Goal: Complete application form

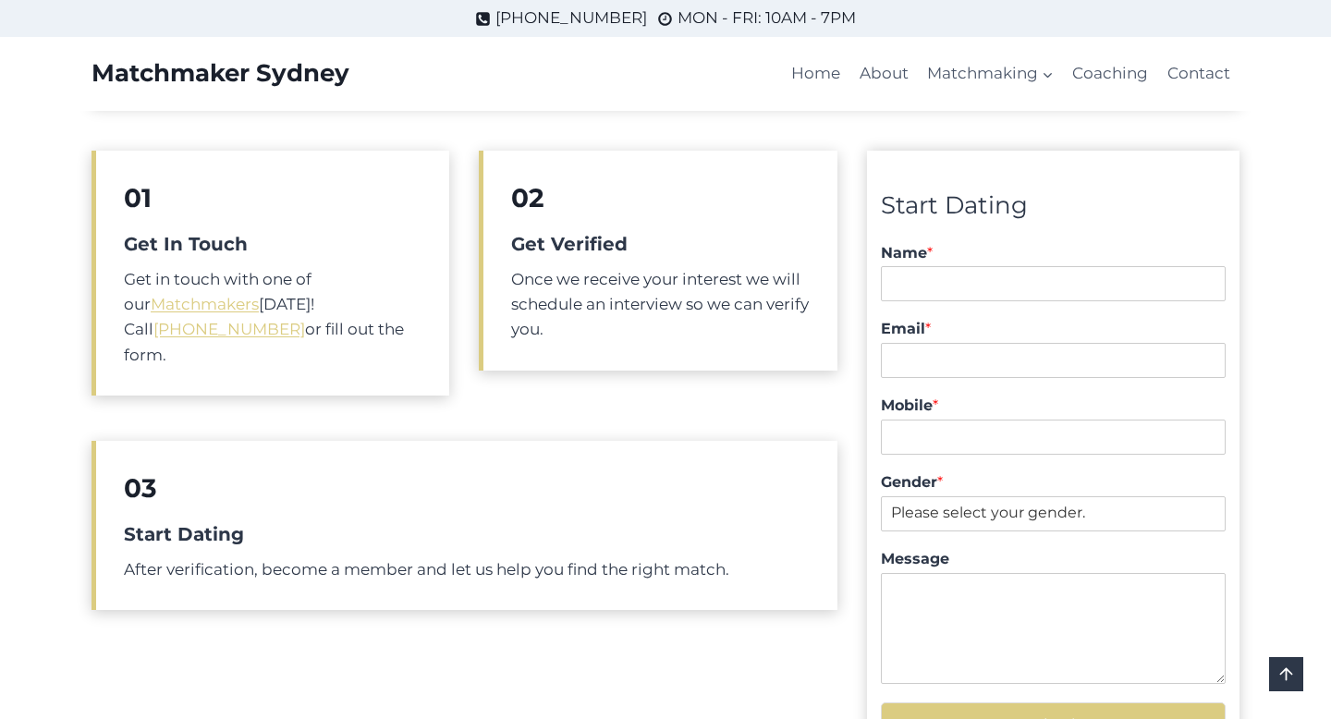
scroll to position [421, 0]
click at [921, 288] on input "Name *" at bounding box center [1053, 285] width 345 height 35
type input "jacob grant"
type input "scoobietunesmusic@gmail.com"
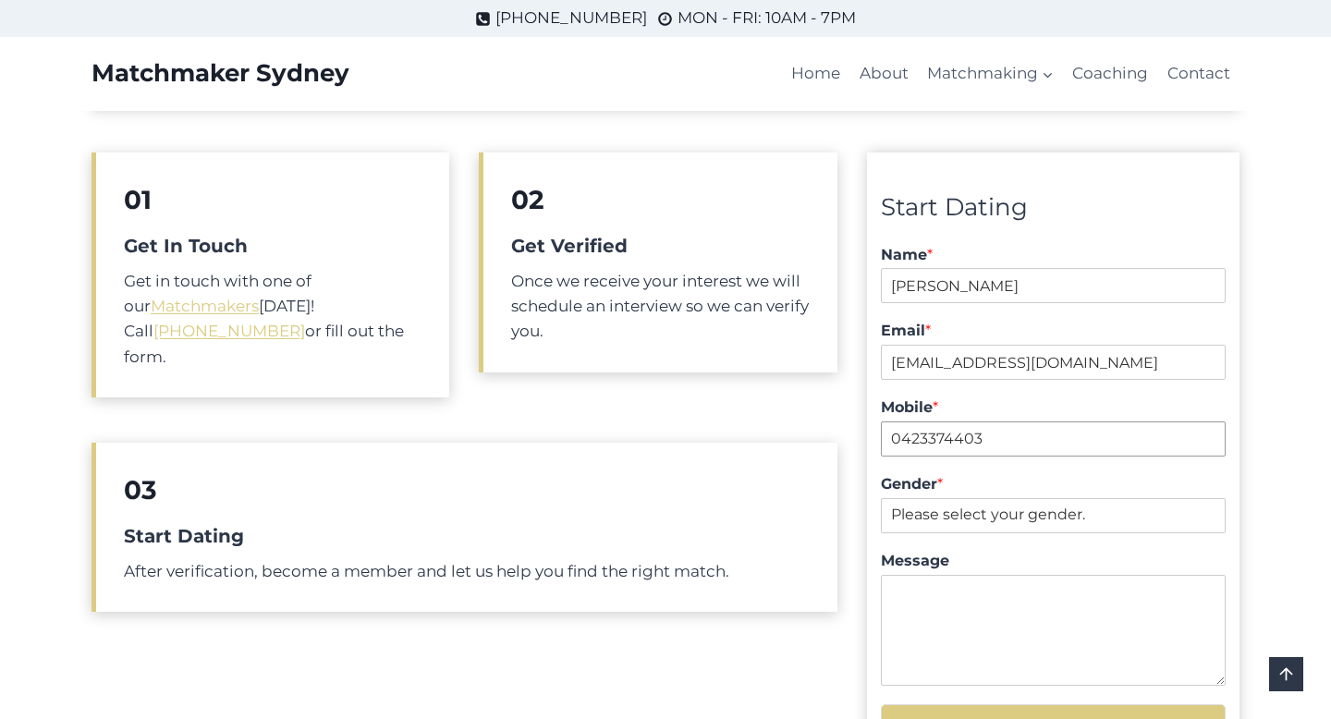
drag, startPoint x: 1011, startPoint y: 443, endPoint x: 914, endPoint y: 443, distance: 97.0
click at [914, 443] on input "0423374403" at bounding box center [1053, 438] width 345 height 35
type input "04257303914"
click at [952, 519] on select "Please select your gender. Male Female" at bounding box center [1053, 515] width 345 height 35
select select "Male"
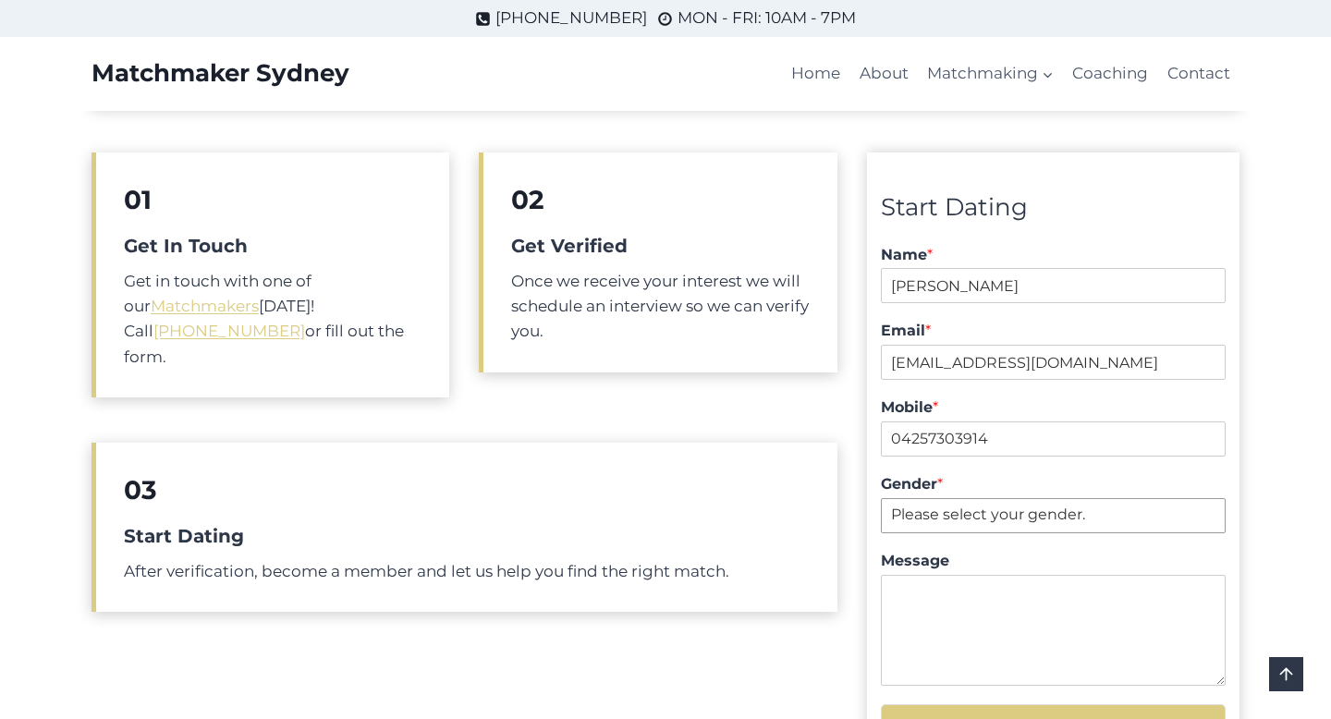
click at [881, 498] on select "Please select your gender. Male Female" at bounding box center [1053, 515] width 345 height 35
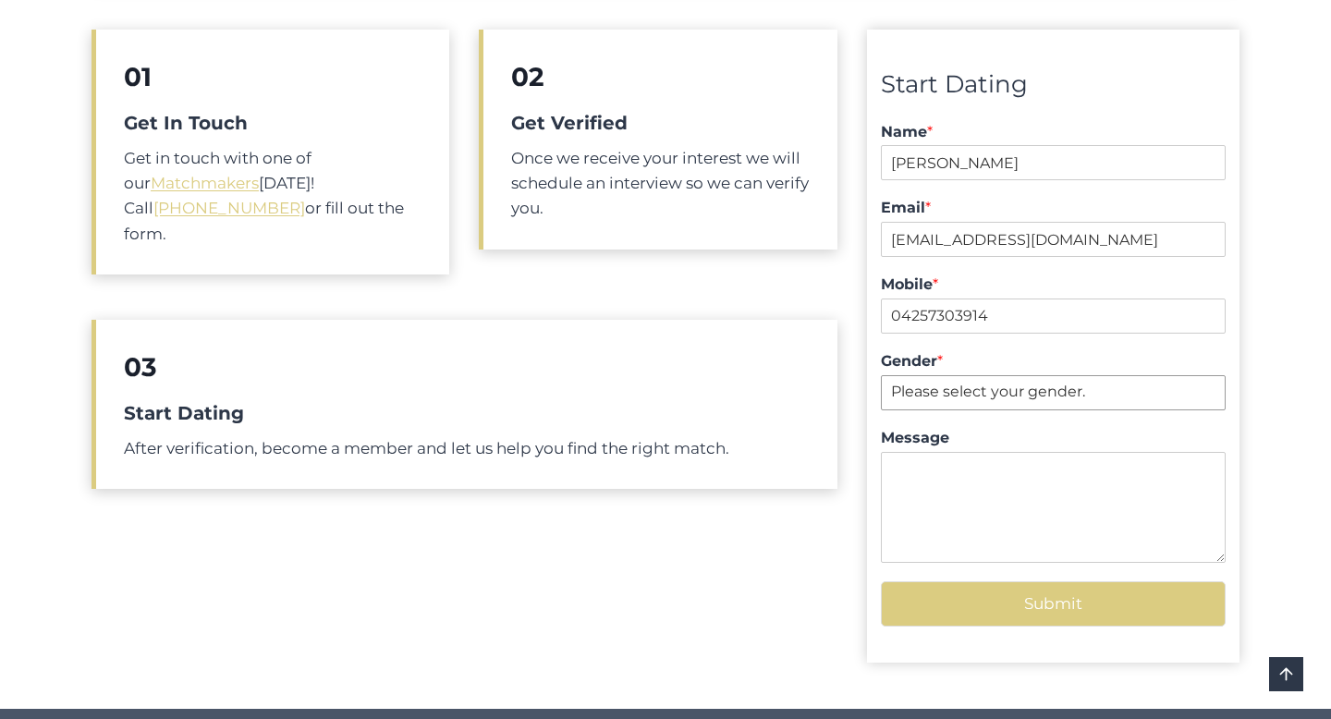
scroll to position [581, 0]
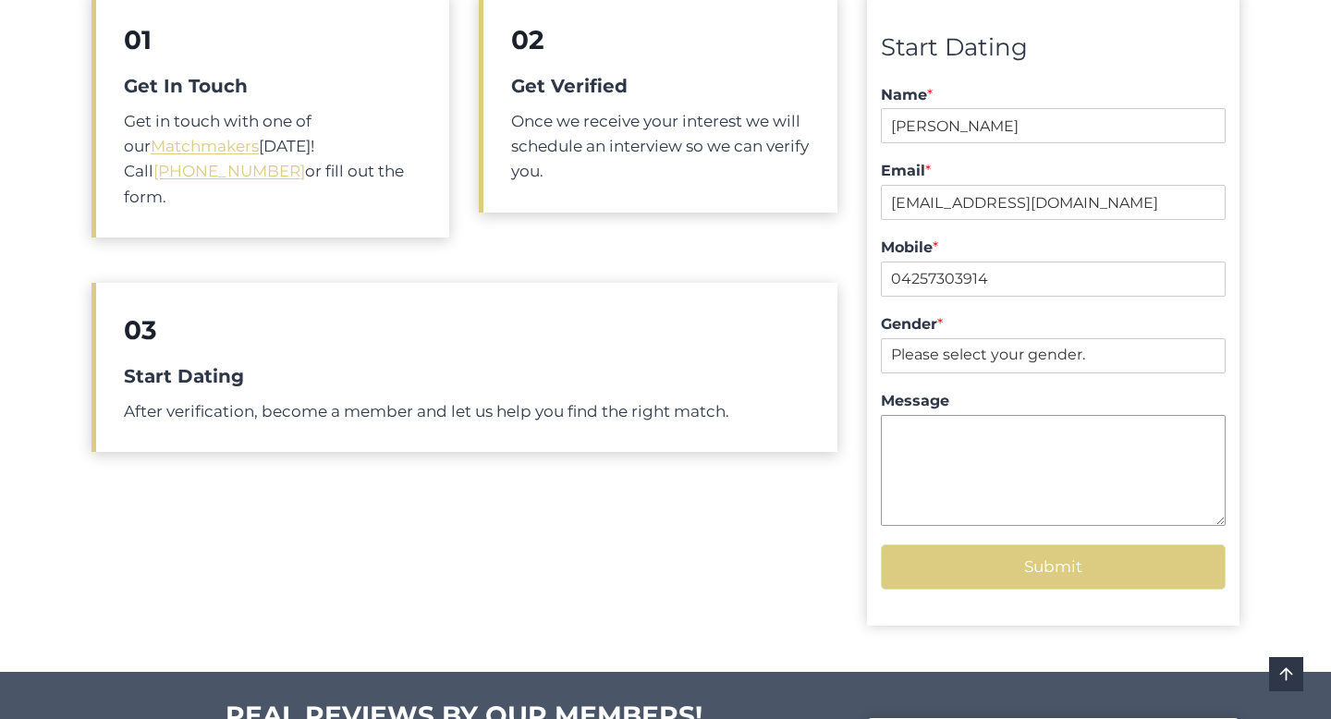
click at [935, 440] on textarea "Message" at bounding box center [1053, 470] width 345 height 111
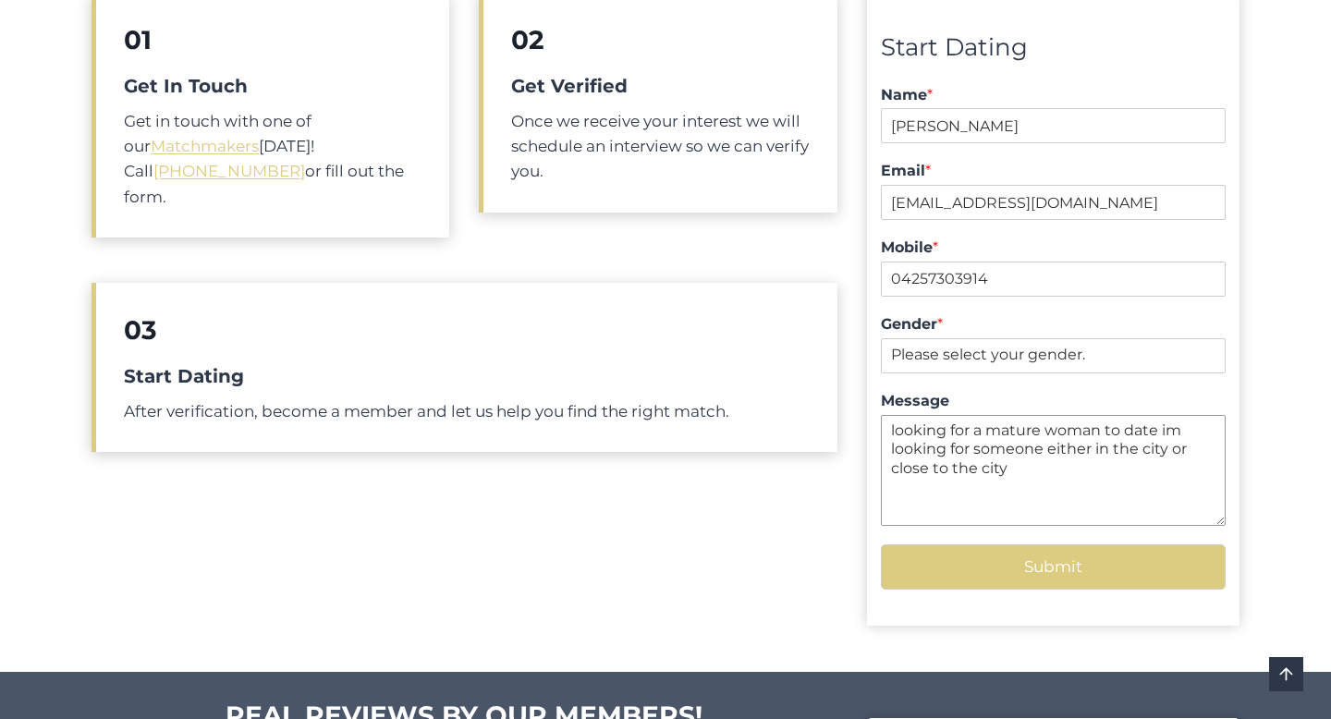
type textarea "looking for a mature woman to date im looking for someone either in the city or…"
click at [1038, 568] on button "Submit" at bounding box center [1053, 566] width 345 height 45
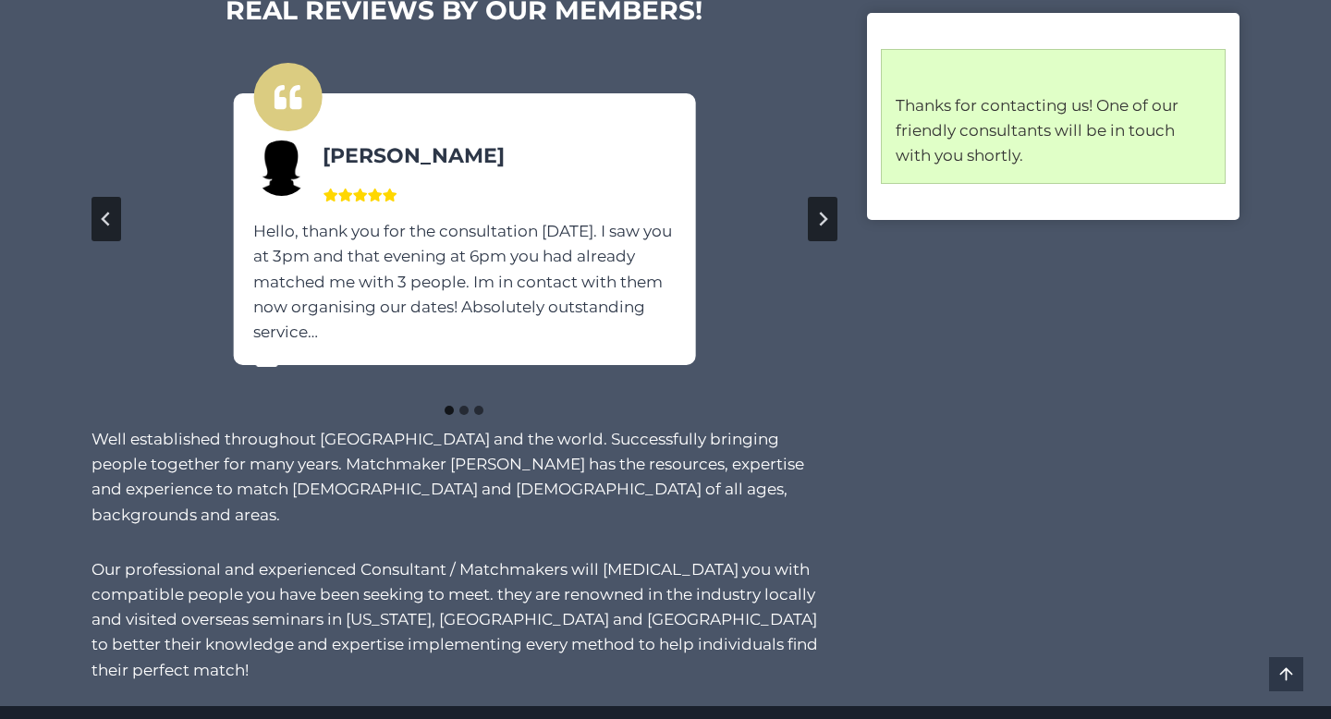
scroll to position [1114, 0]
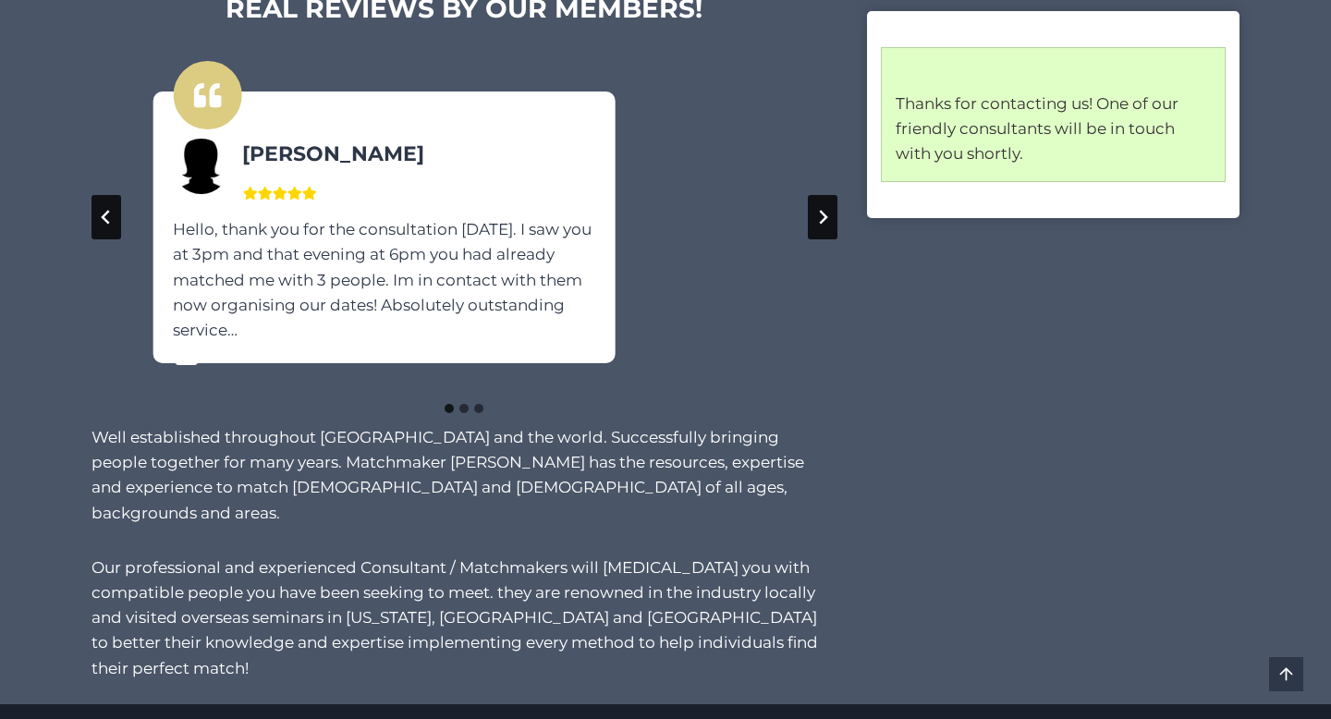
drag, startPoint x: 551, startPoint y: 277, endPoint x: 202, endPoint y: 274, distance: 348.5
click at [202, 274] on div "Hello, thank you for the consultation [DATE]. I saw you at 3pm and that evening…" at bounding box center [383, 280] width 421 height 126
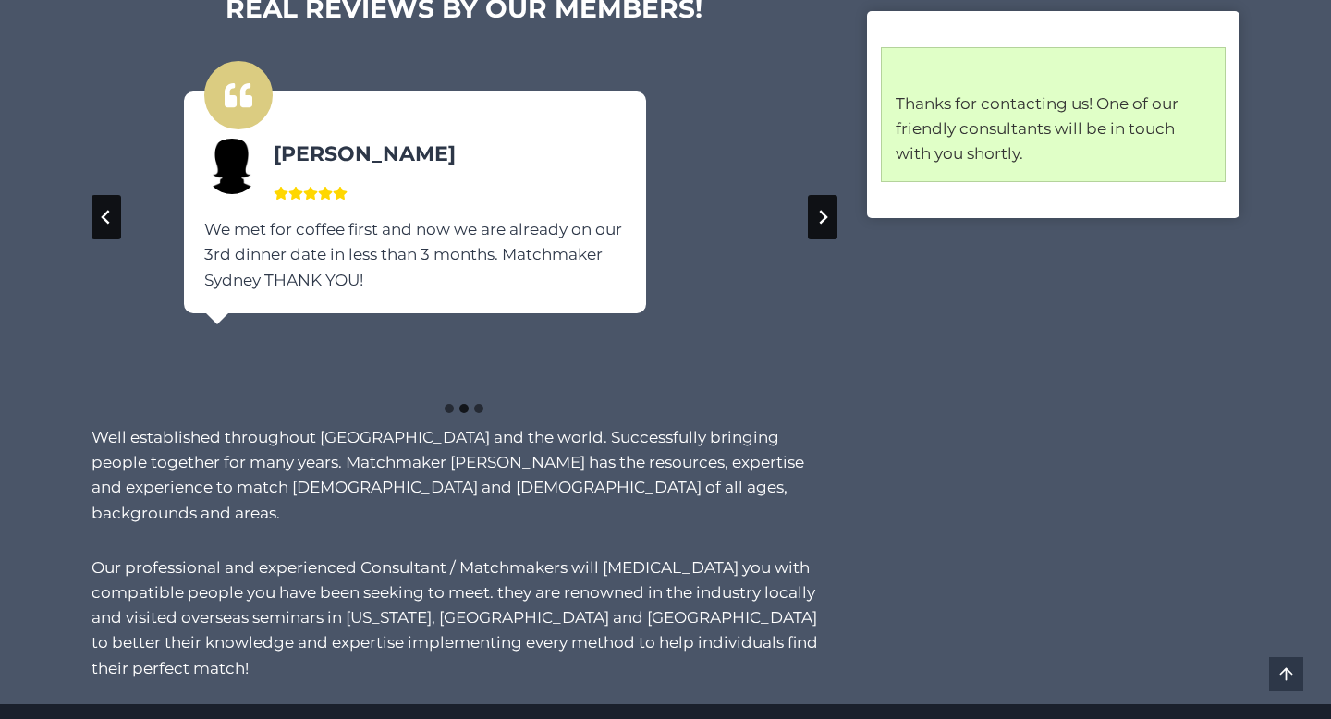
drag, startPoint x: 598, startPoint y: 280, endPoint x: 105, endPoint y: 285, distance: 492.7
click at [184, 282] on div "[PERSON_NAME] We met for coffee first and now we are already on our 3rd dinner …" at bounding box center [415, 203] width 462 height 222
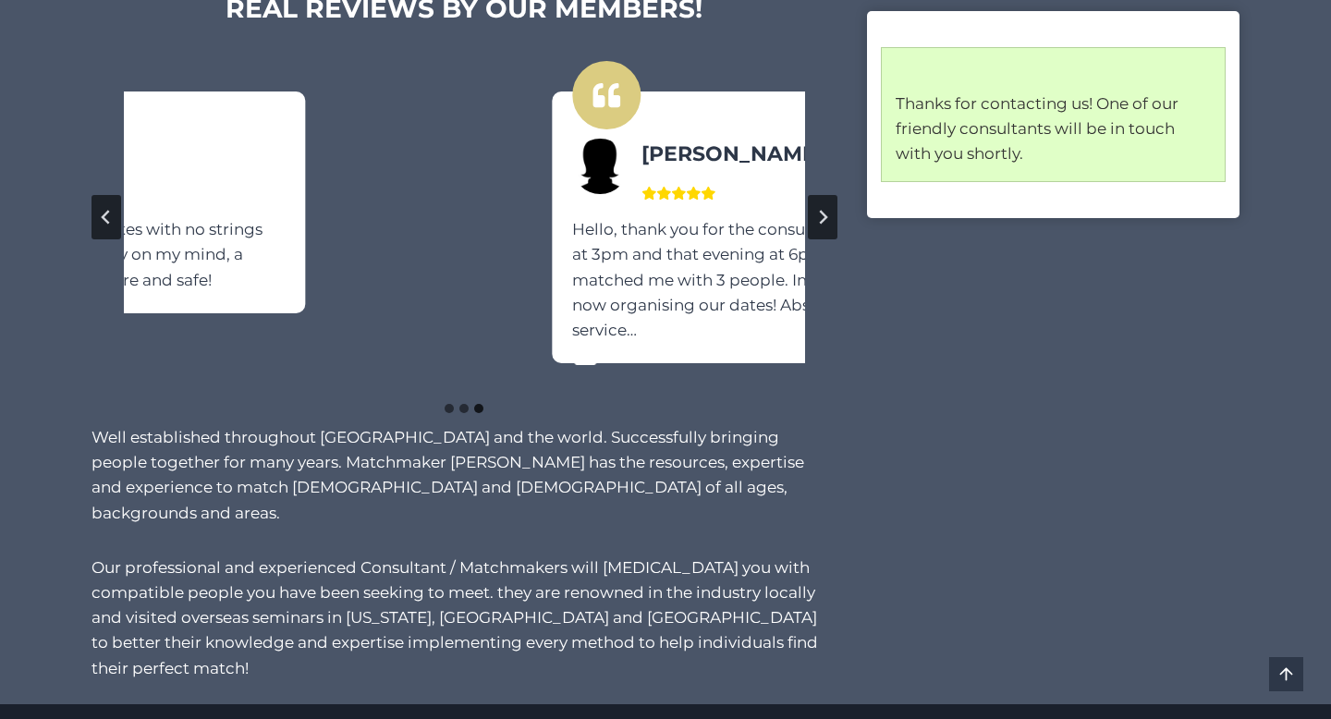
drag, startPoint x: 624, startPoint y: 256, endPoint x: 87, endPoint y: 255, distance: 537.0
click at [92, 255] on div "[PERSON_NAME] We met for coffee first and now we are already on our 3rd dinner …" at bounding box center [465, 217] width 746 height 352
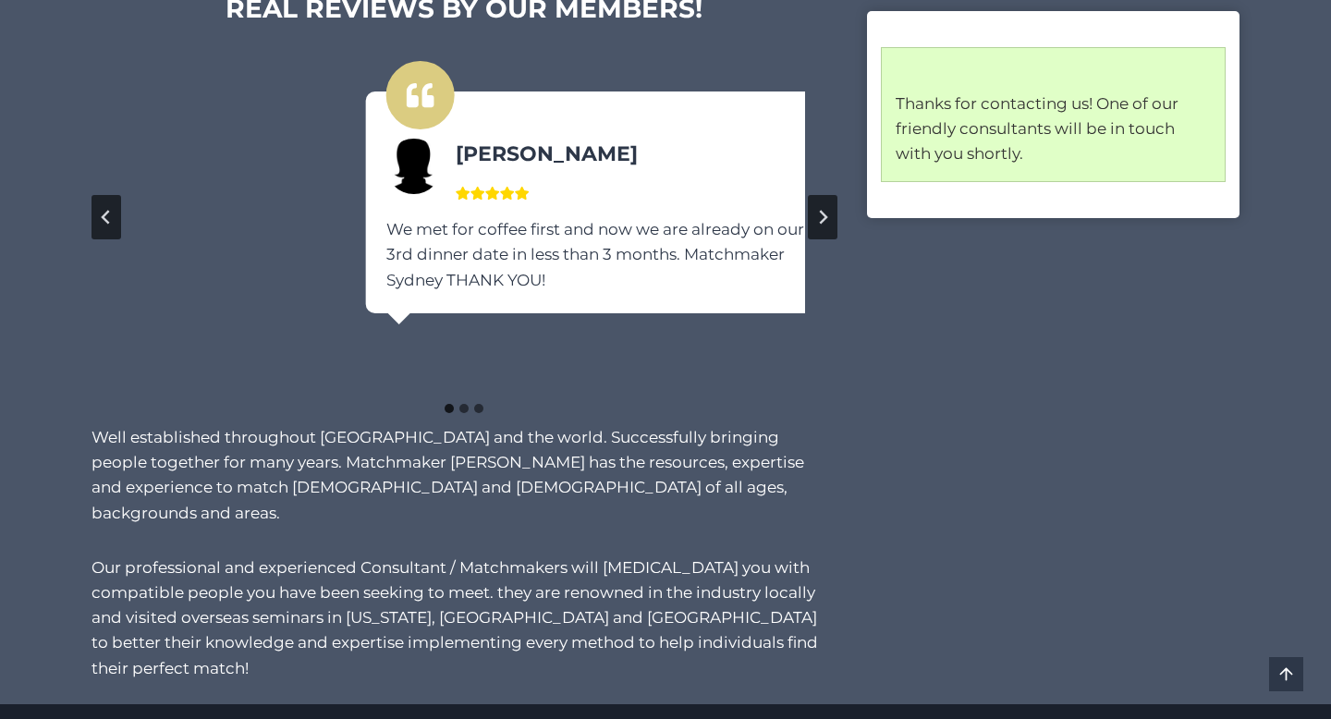
drag, startPoint x: 576, startPoint y: 303, endPoint x: 0, endPoint y: 285, distance: 576.1
click at [0, 285] on div "REAL REVIEWS BY OUR MEMBERS! [PERSON_NAME] We met for coffee first and now we a…" at bounding box center [665, 334] width 1331 height 739
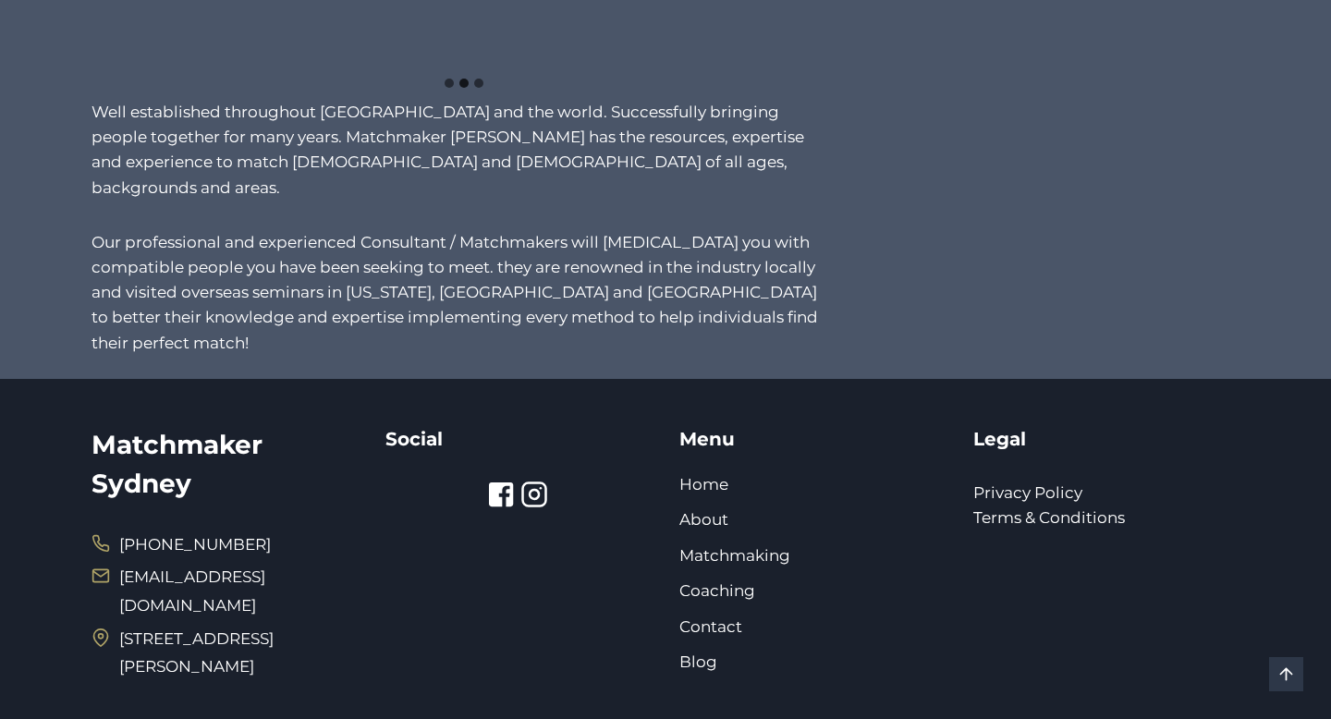
scroll to position [1447, 0]
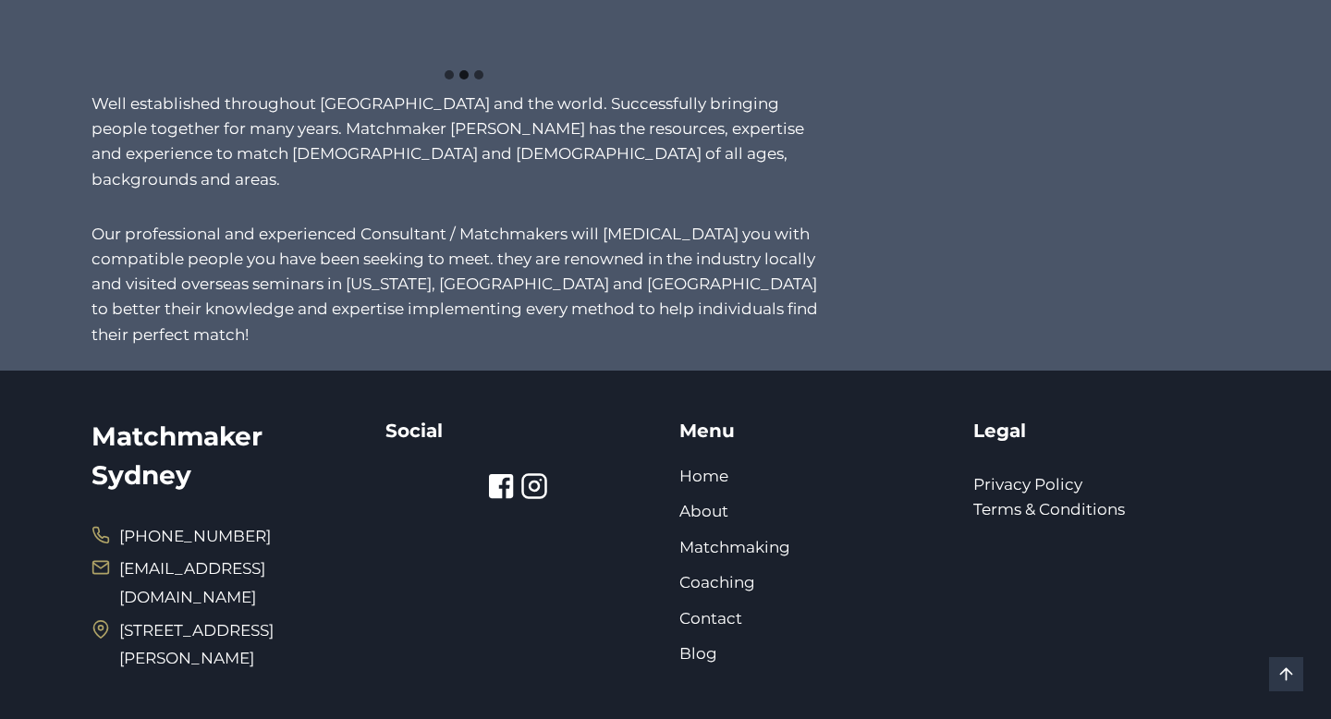
click at [103, 620] on icon at bounding box center [101, 629] width 18 height 18
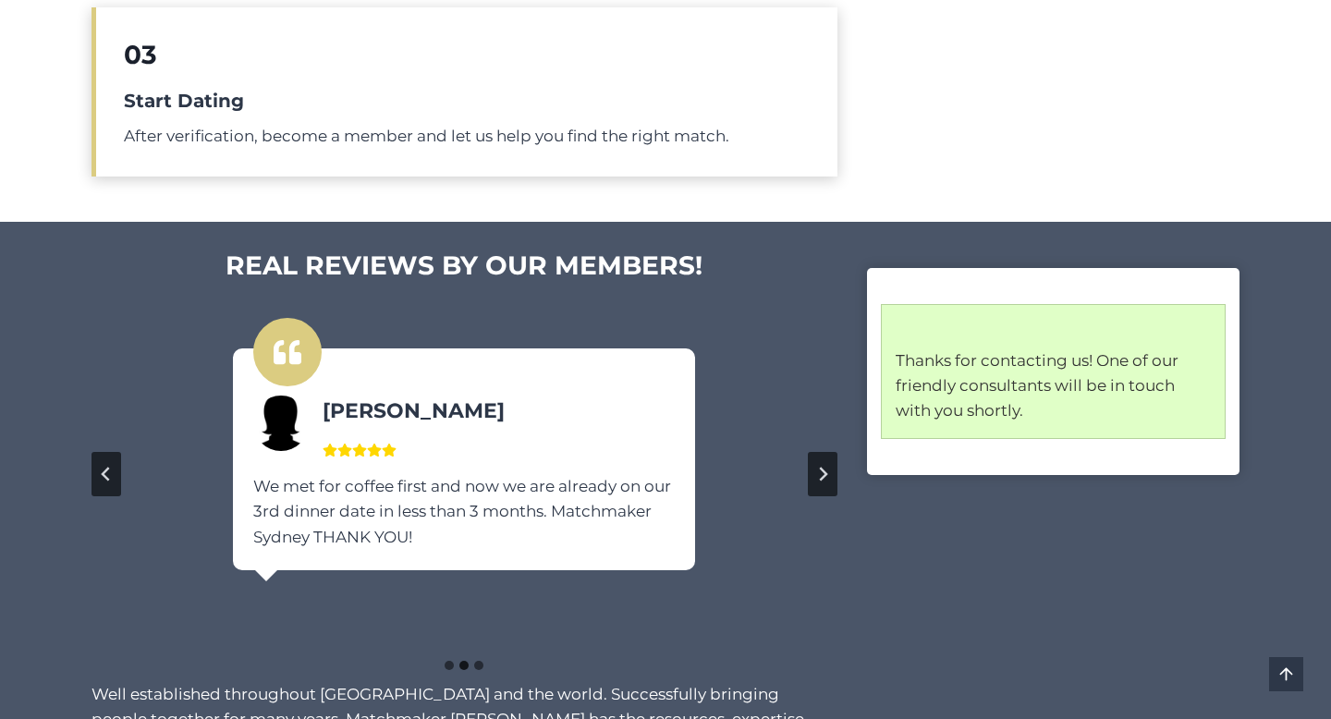
scroll to position [0, 0]
